Goal: Communication & Community: Connect with others

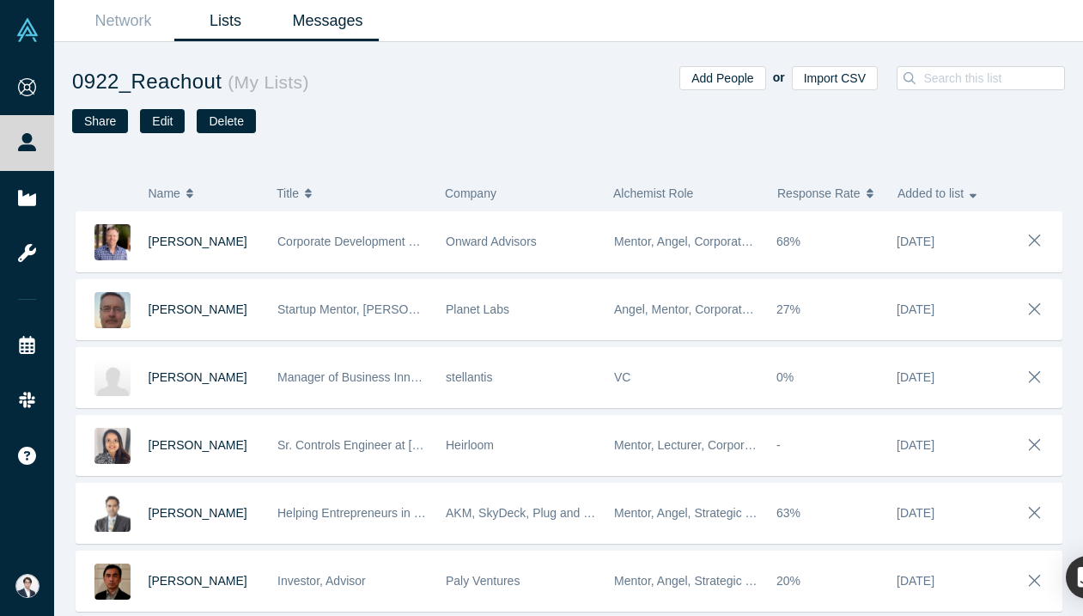
click at [334, 21] on link "Messages" at bounding box center [328, 21] width 102 height 40
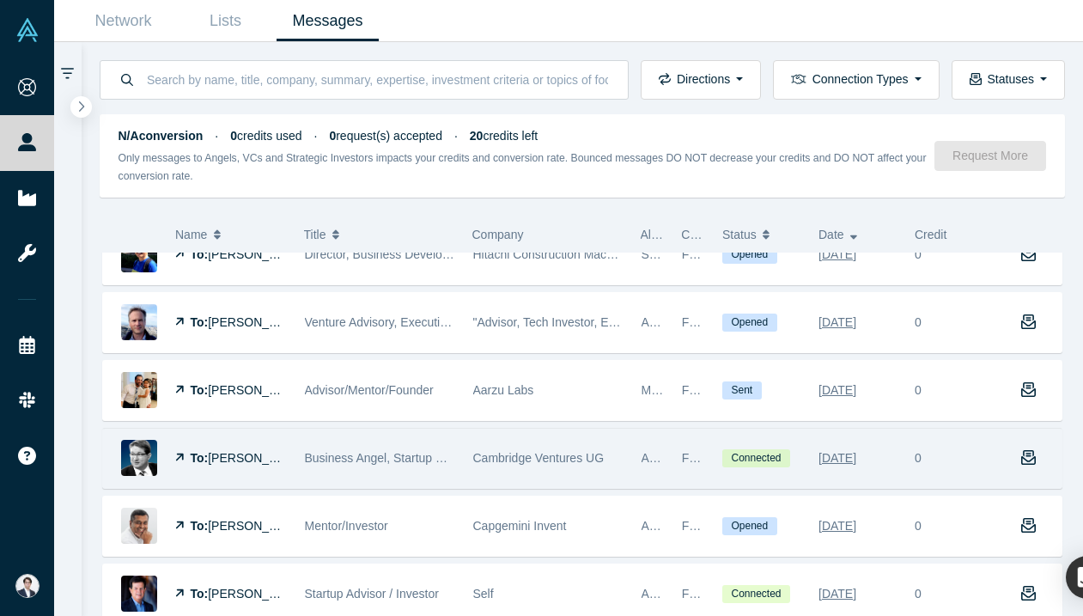
scroll to position [265, 0]
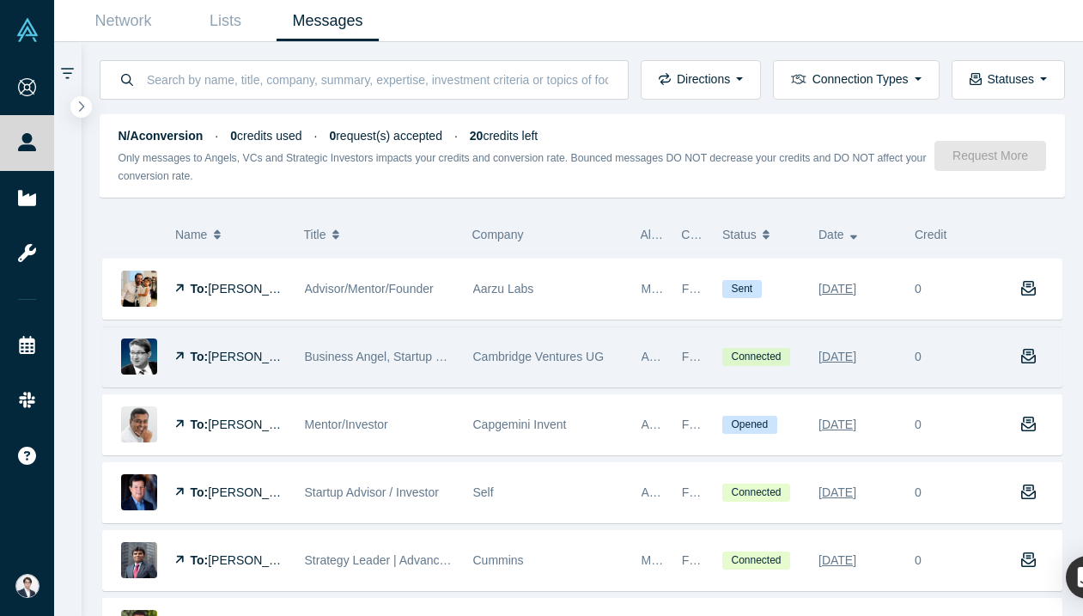
click at [580, 369] on div "Cambridge Ventures UG" at bounding box center [548, 356] width 150 height 59
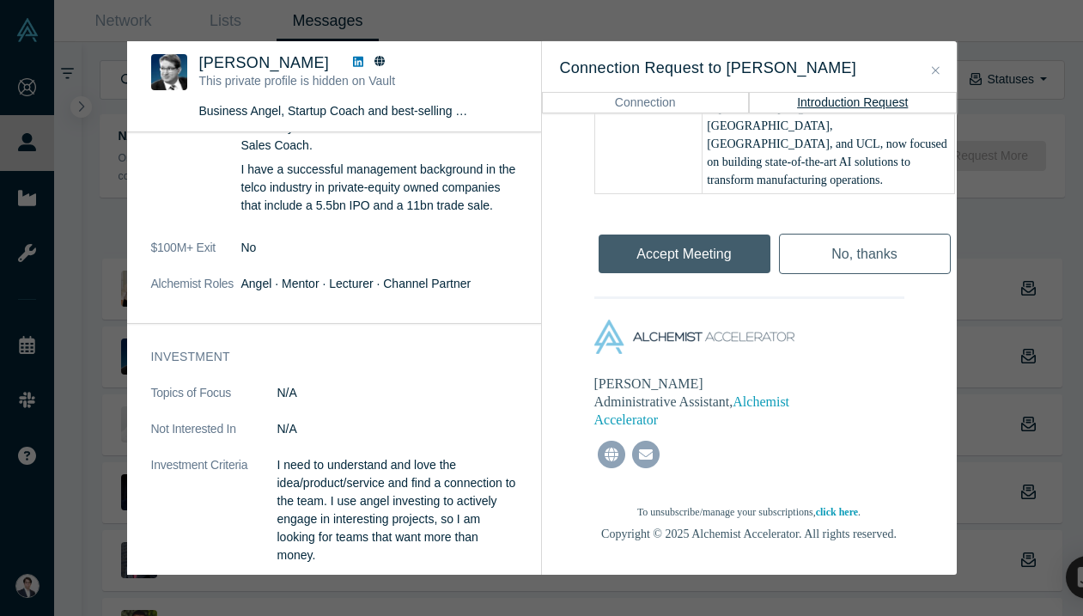
scroll to position [212, 0]
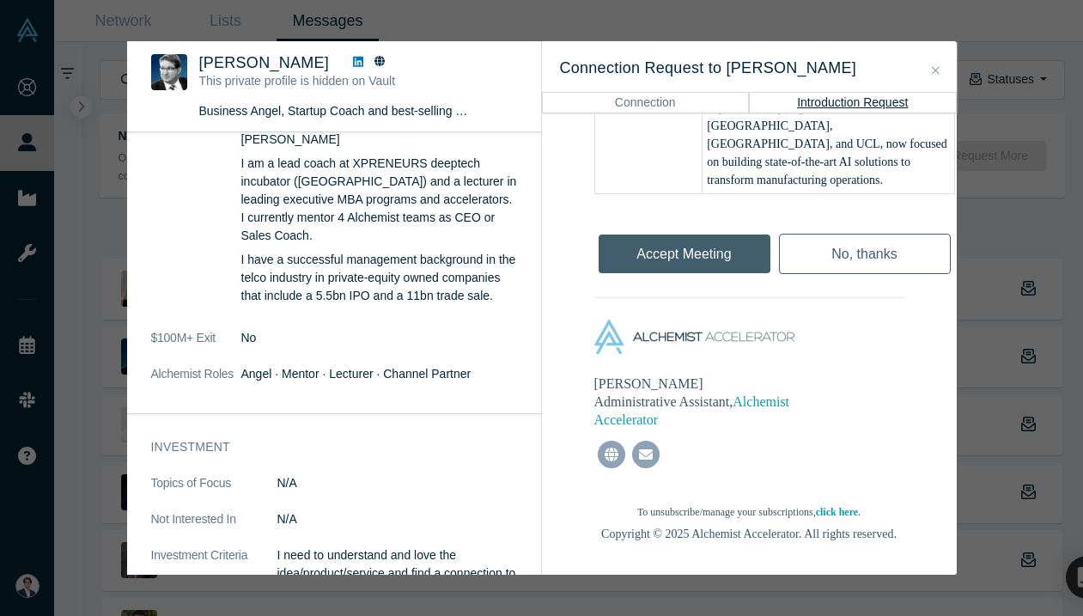
click at [353, 60] on icon at bounding box center [358, 62] width 10 height 10
